Goal: Task Accomplishment & Management: Complete application form

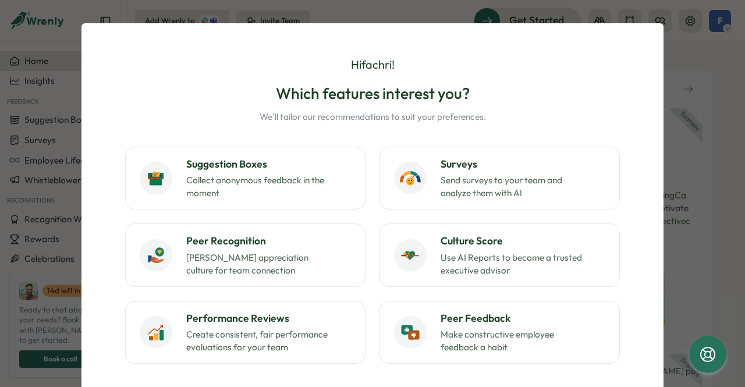
click at [66, 267] on div "Hi fachri ! Which features interest you? We'll tailor our recommendations to su…" at bounding box center [372, 193] width 745 height 387
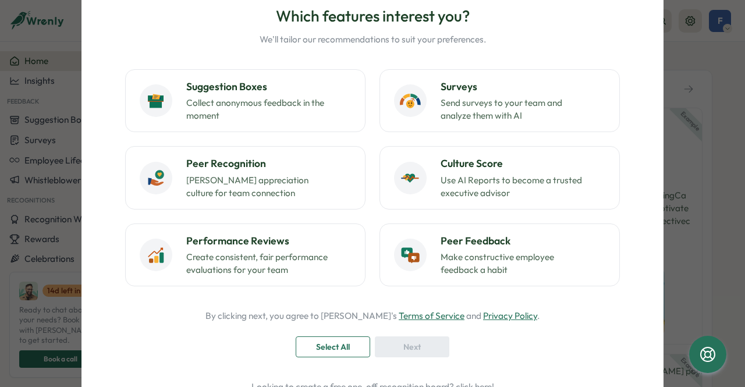
scroll to position [139, 0]
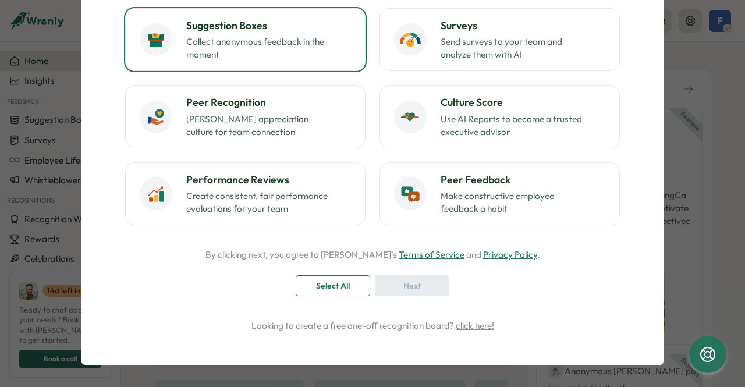
click at [305, 61] on p "Collect anonymous feedback in the moment" at bounding box center [259, 49] width 146 height 26
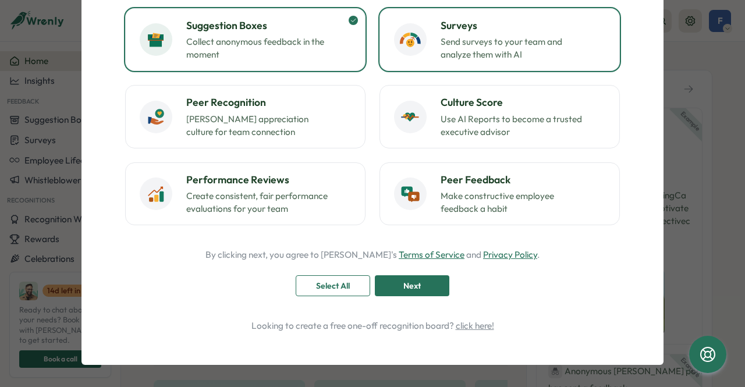
click at [481, 67] on button "Surveys Send surveys to your team and analyze them with AI" at bounding box center [500, 39] width 240 height 63
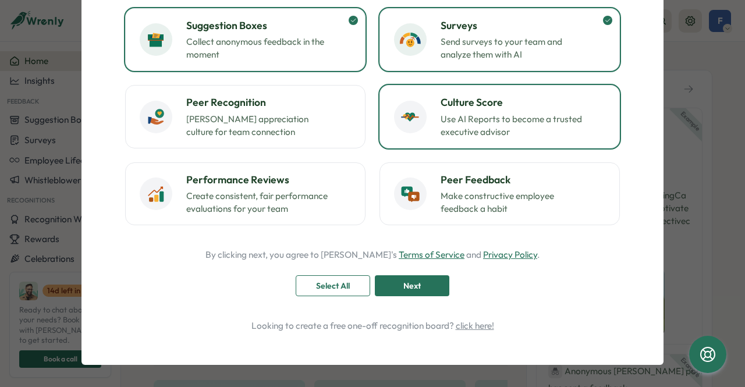
click at [446, 108] on h3 "Culture Score" at bounding box center [523, 102] width 165 height 15
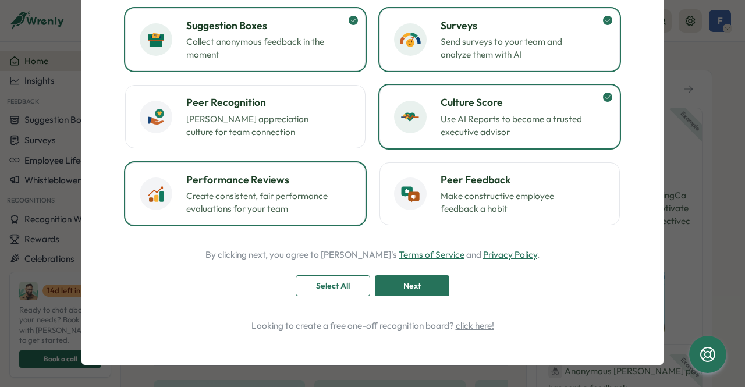
click at [203, 200] on p "Create consistent, fair performance evaluations for your team" at bounding box center [259, 203] width 146 height 26
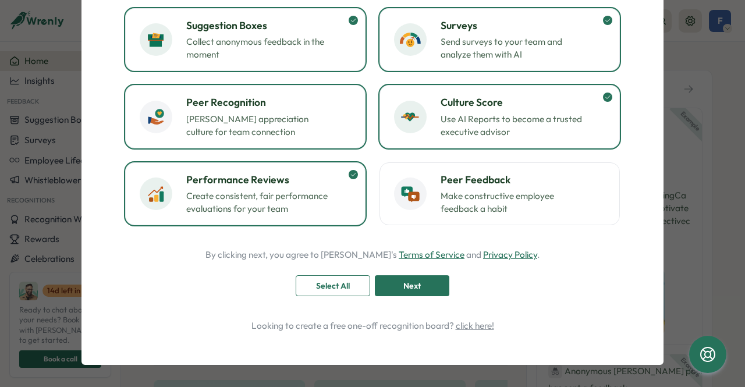
click at [265, 91] on button "Peer Recognition Foster appreciation culture for team connection" at bounding box center [245, 116] width 240 height 63
click at [328, 288] on span "Select All" at bounding box center [333, 286] width 34 height 20
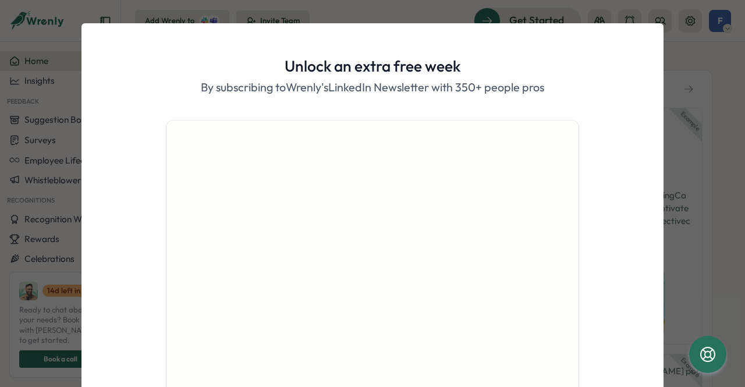
scroll to position [108, 0]
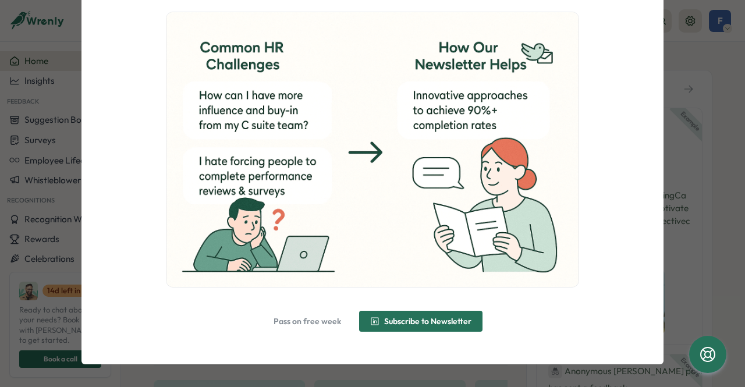
click at [370, 326] on span "Subscribe to Newsletter" at bounding box center [420, 321] width 101 height 20
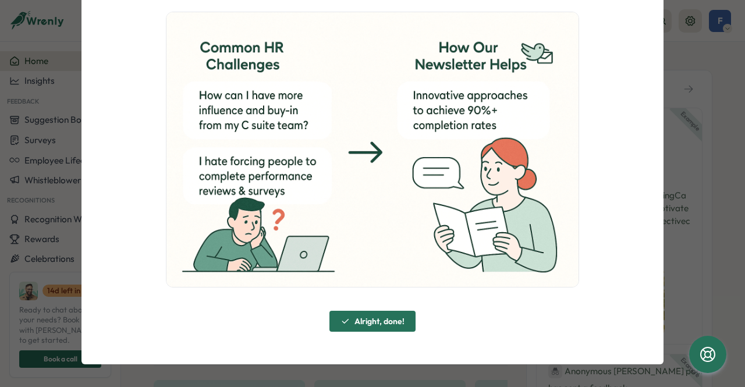
click at [366, 324] on span "Alright, done!" at bounding box center [380, 321] width 50 height 8
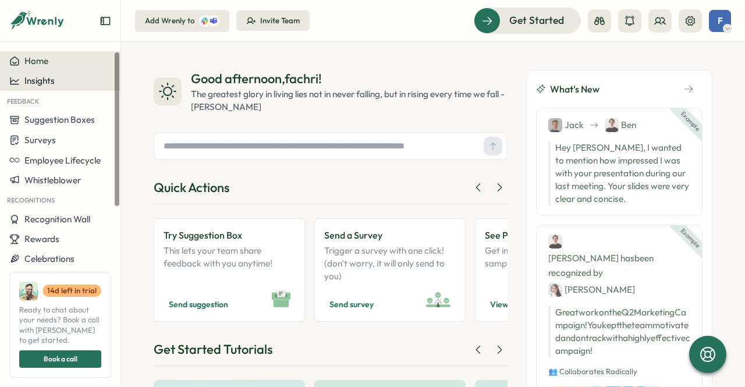
click at [53, 77] on span "Insights" at bounding box center [39, 80] width 30 height 11
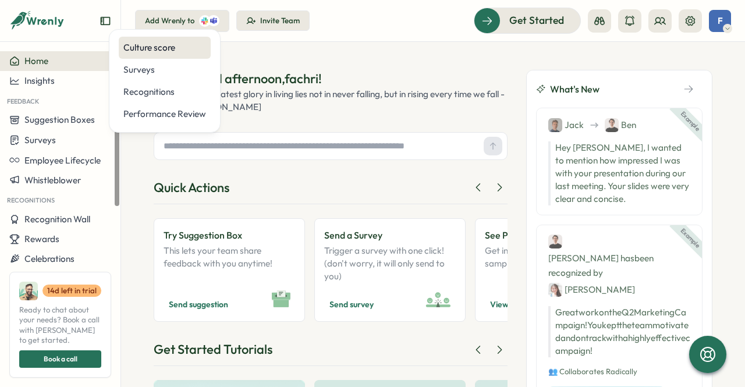
click at [140, 51] on div "Culture score" at bounding box center [164, 47] width 83 height 13
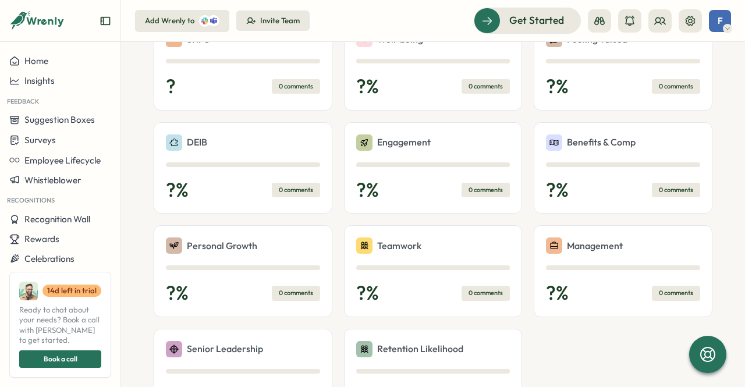
scroll to position [349, 0]
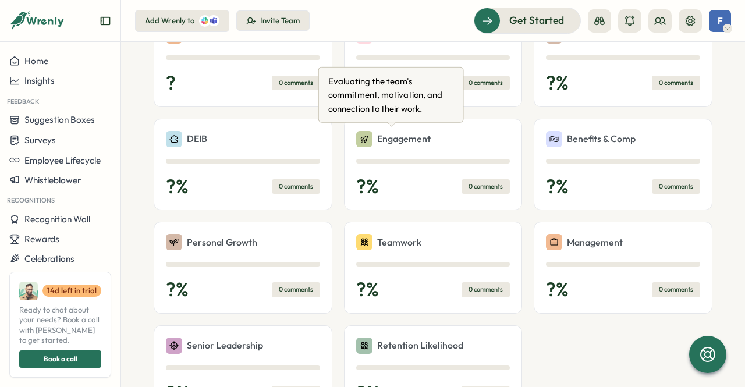
click at [377, 145] on div "Engagement" at bounding box center [393, 139] width 75 height 16
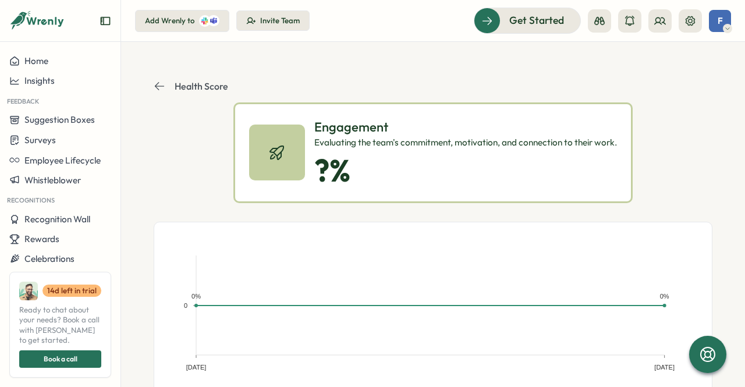
scroll to position [208, 0]
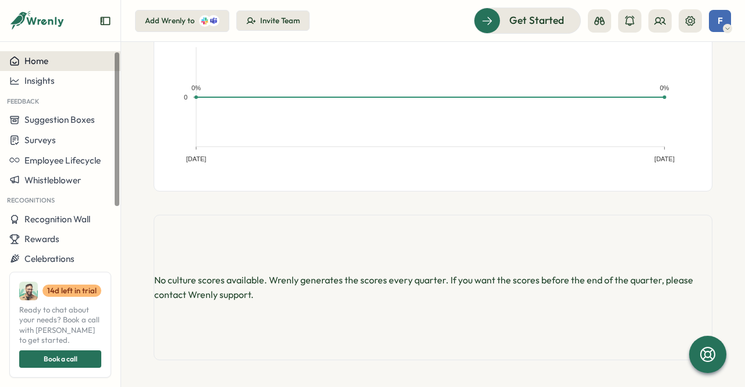
click at [37, 55] on span "Home" at bounding box center [36, 60] width 24 height 11
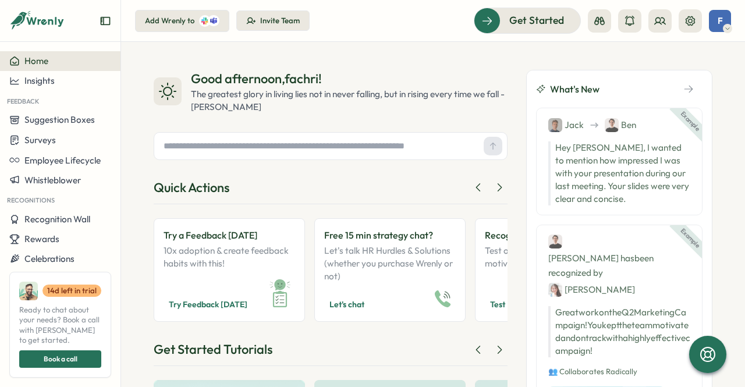
click at [687, 89] on button "button" at bounding box center [689, 88] width 28 height 17
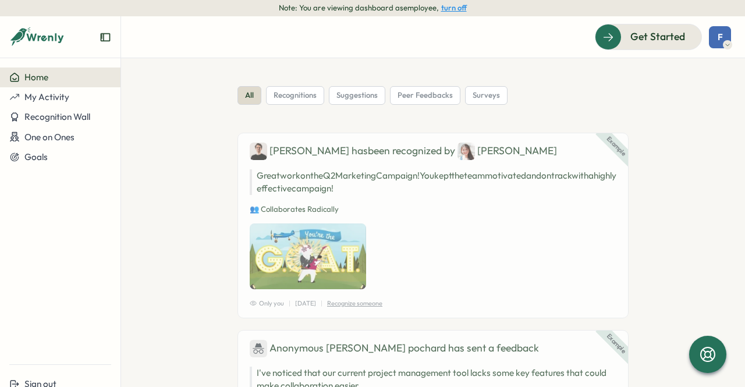
click at [456, 5] on button "turn off" at bounding box center [454, 7] width 26 height 9
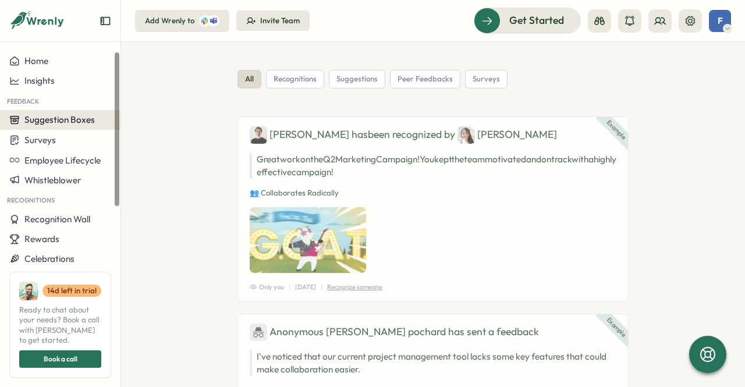
click at [61, 120] on span "Suggestion Boxes" at bounding box center [59, 119] width 70 height 11
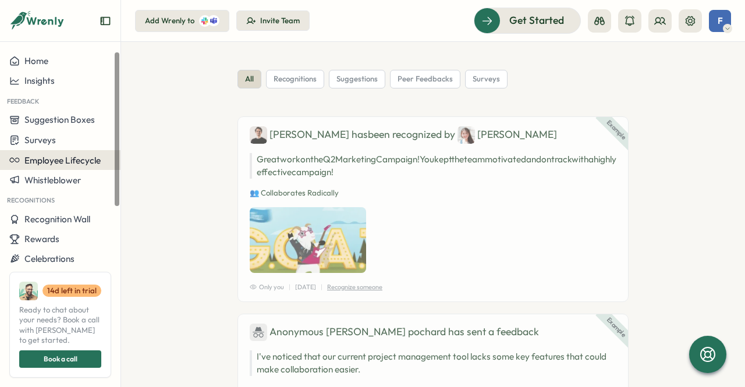
click at [57, 166] on button "Employee Lifecycle" at bounding box center [60, 160] width 121 height 20
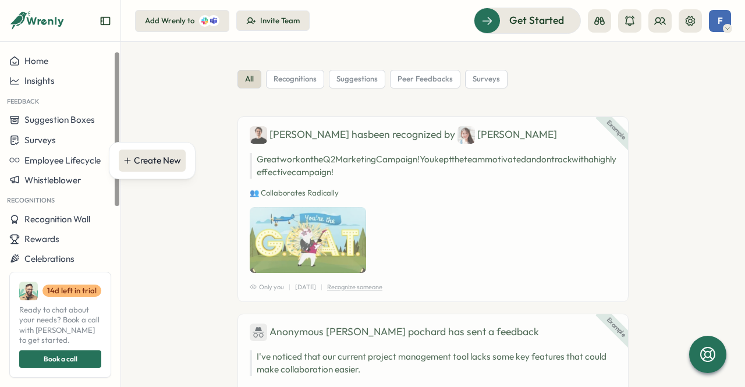
click at [133, 160] on div "Create New" at bounding box center [152, 160] width 58 height 13
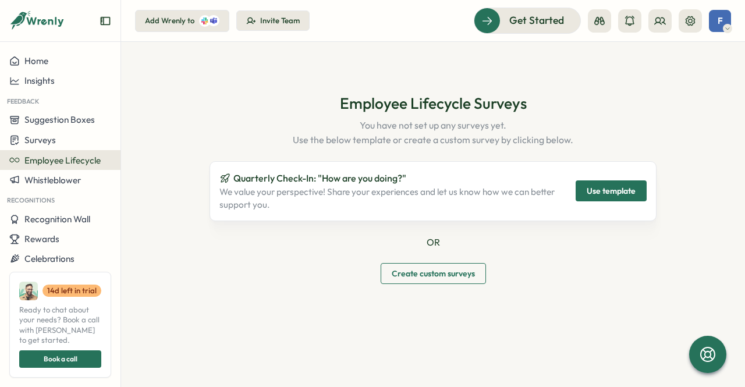
click at [617, 187] on span "Use template" at bounding box center [611, 191] width 49 height 20
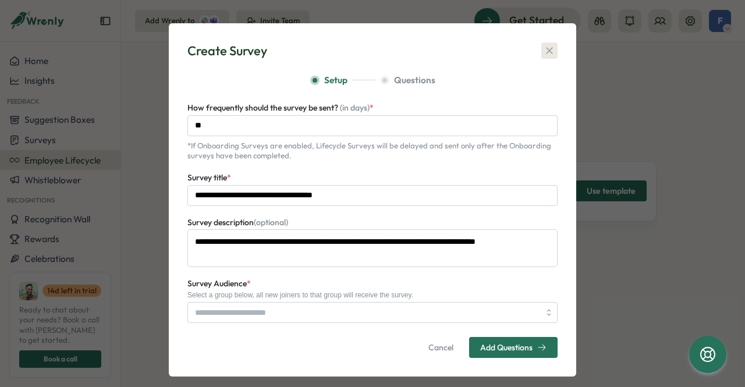
click at [546, 53] on icon "button" at bounding box center [549, 51] width 6 height 6
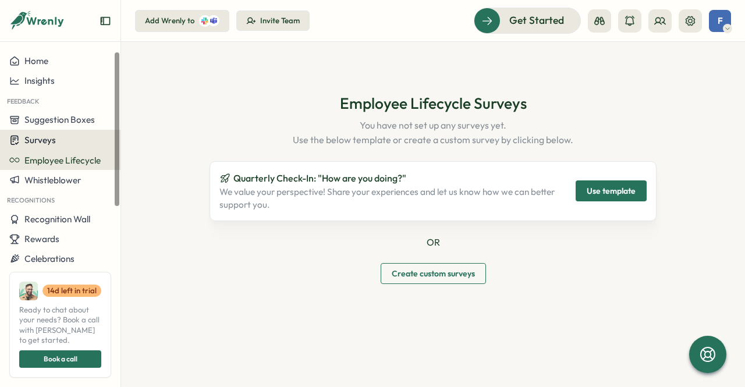
click at [52, 146] on button "Surveys" at bounding box center [60, 140] width 121 height 20
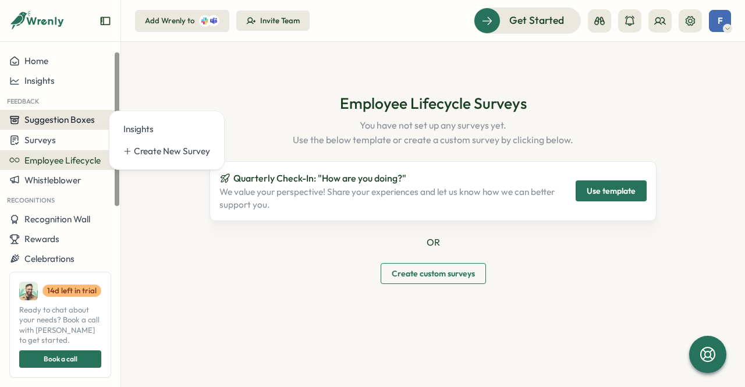
click at [63, 125] on button "Suggestion Boxes" at bounding box center [60, 120] width 121 height 20
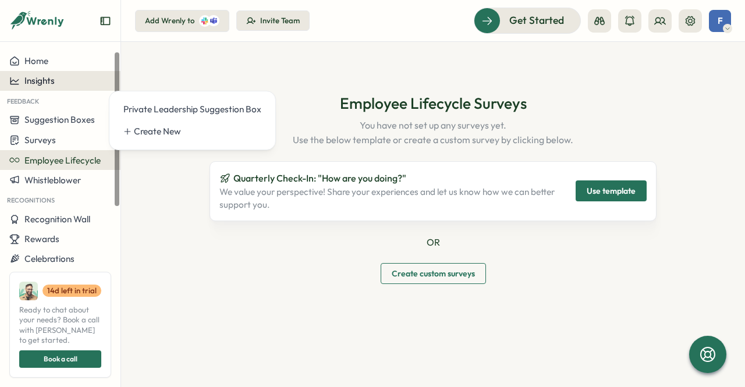
click at [70, 86] on div "Insights" at bounding box center [60, 81] width 102 height 10
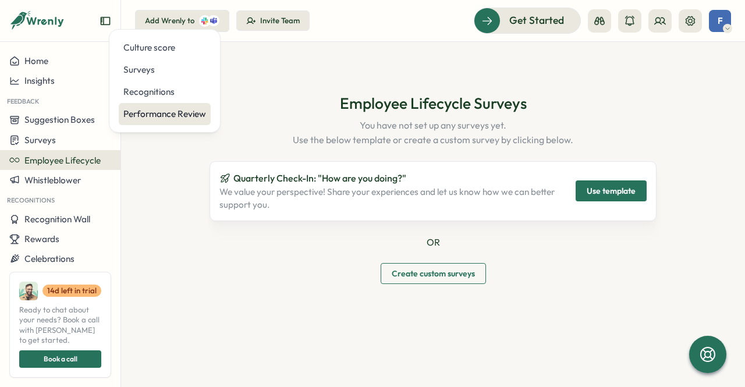
click at [171, 119] on div "Performance Review" at bounding box center [164, 114] width 83 height 13
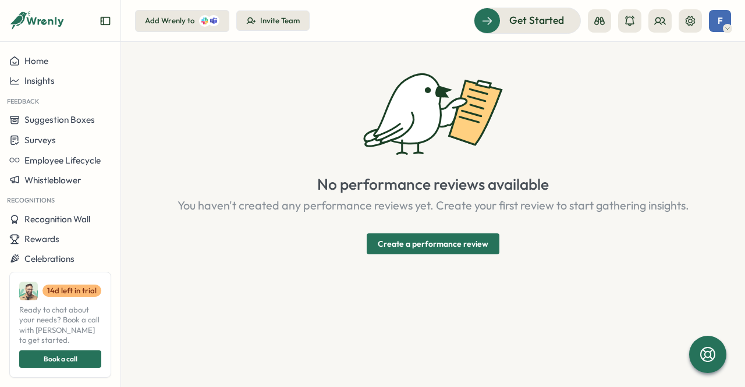
click at [452, 245] on span "Create a performance review" at bounding box center [433, 244] width 111 height 20
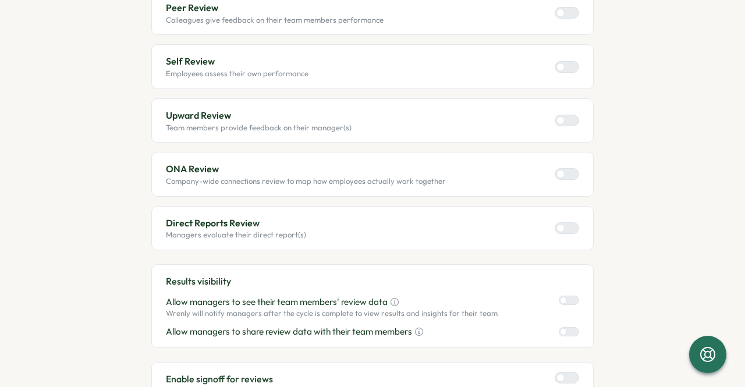
scroll to position [175, 0]
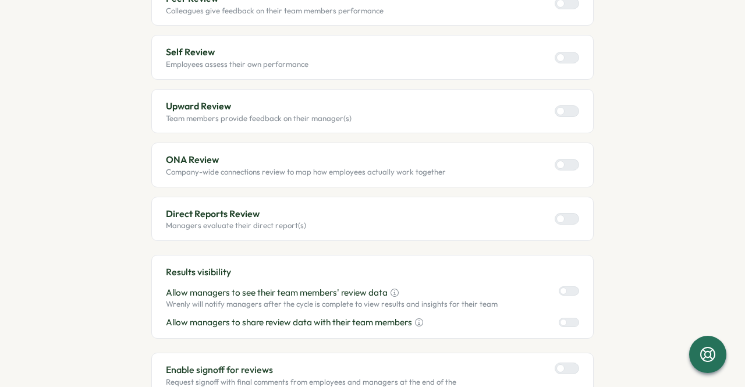
click at [560, 215] on div at bounding box center [561, 219] width 8 height 8
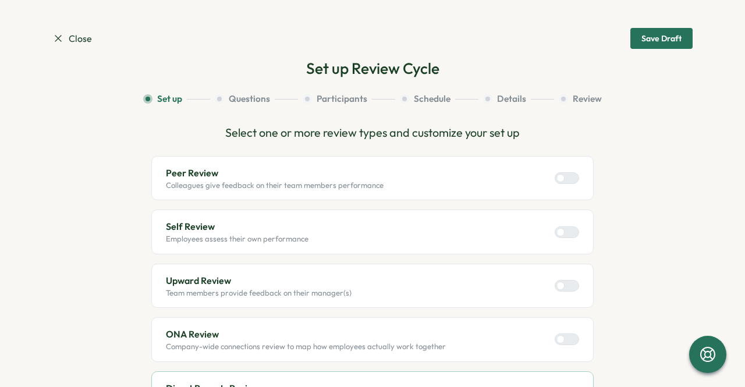
scroll to position [58, 0]
